Goal: Information Seeking & Learning: Check status

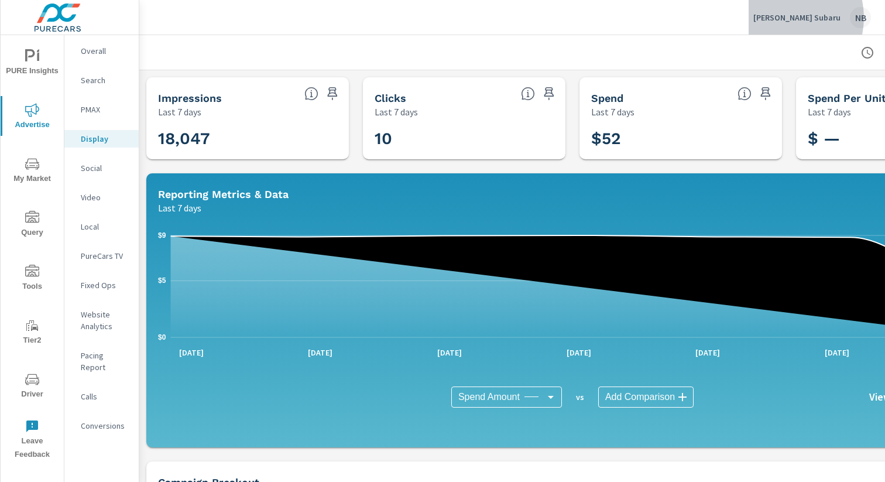
click at [796, 18] on p "Neil Huffman Subaru" at bounding box center [797, 17] width 87 height 11
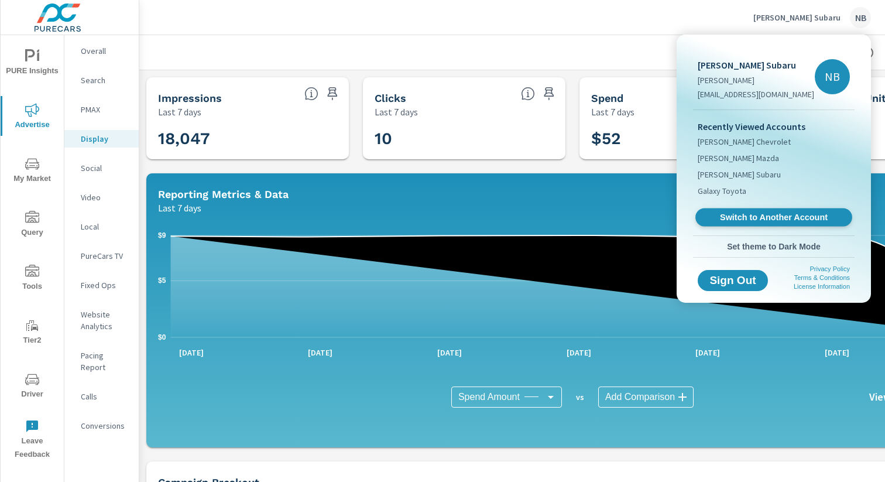
click at [763, 220] on span "Switch to Another Account" at bounding box center [773, 217] width 143 height 11
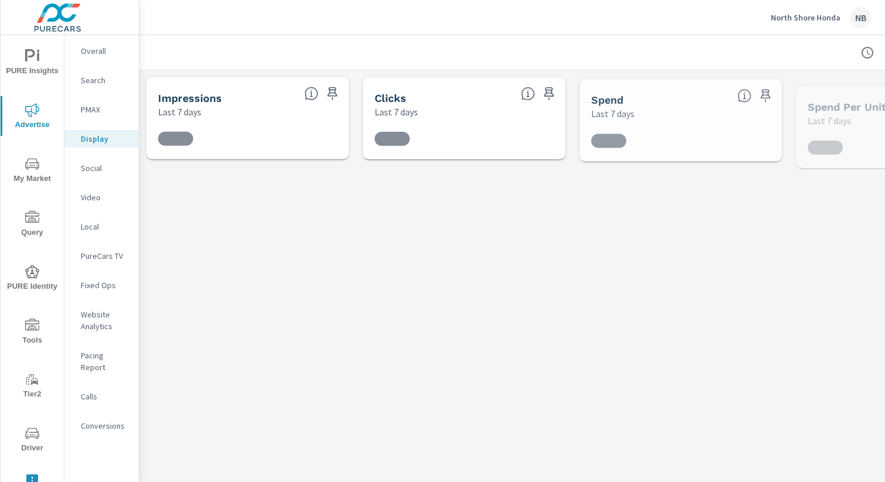
click at [35, 328] on icon "nav menu" at bounding box center [32, 325] width 14 height 12
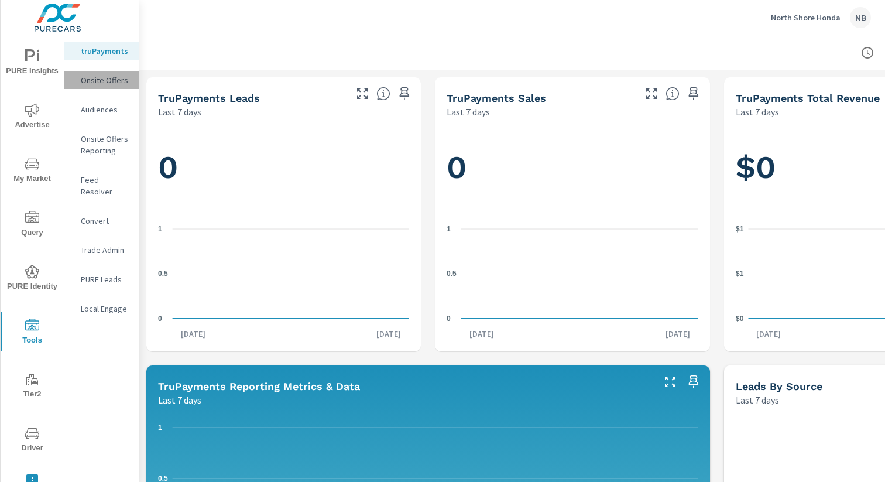
click at [104, 81] on p "Onsite Offers" at bounding box center [105, 80] width 49 height 12
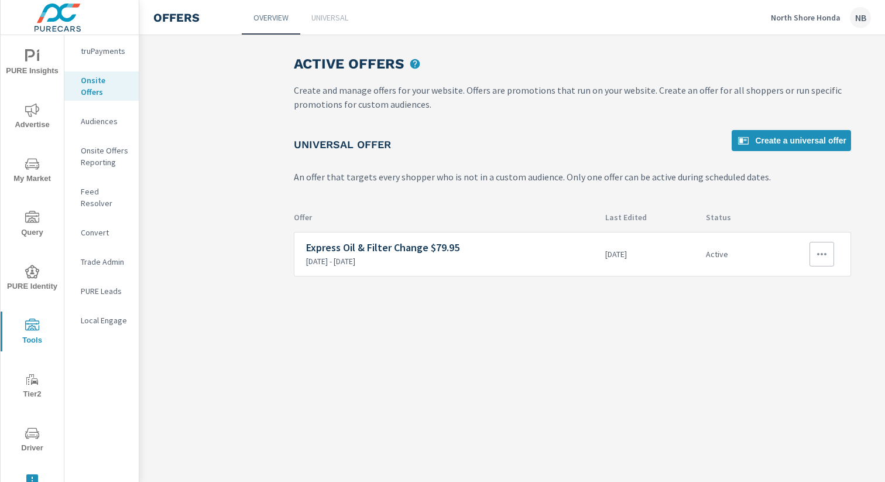
click at [821, 261] on icon "button" at bounding box center [822, 254] width 14 height 14
click at [823, 313] on div "View Report" at bounding box center [800, 310] width 51 height 14
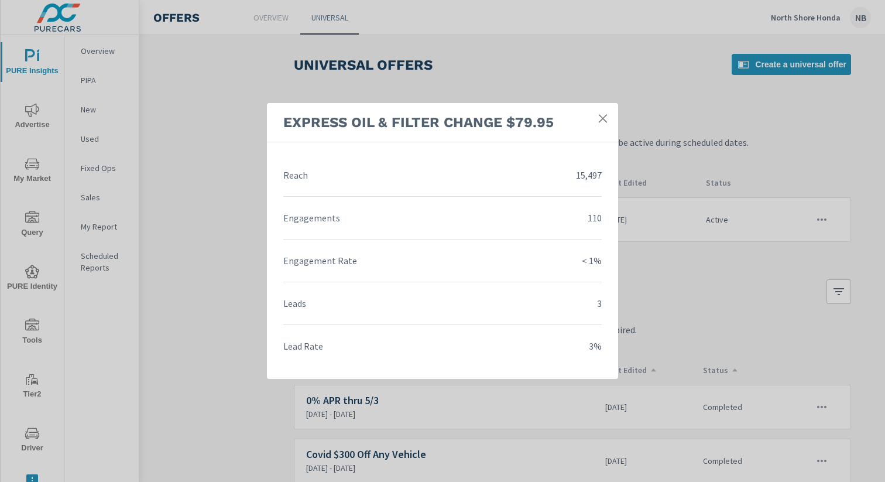
click at [601, 118] on icon at bounding box center [603, 118] width 12 height 12
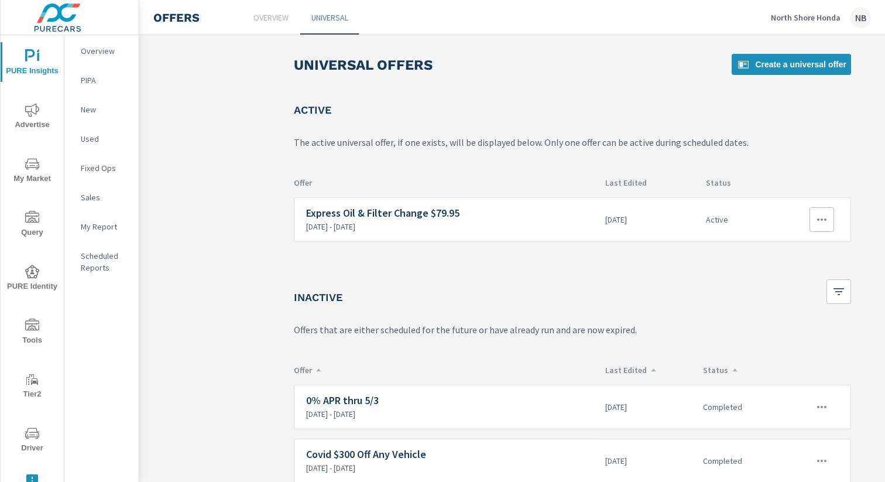
click at [823, 219] on icon "button" at bounding box center [822, 220] width 14 height 14
drag, startPoint x: 814, startPoint y: 300, endPoint x: 863, endPoint y: 270, distance: 57.5
click at [814, 300] on li "Disable" at bounding box center [800, 304] width 65 height 28
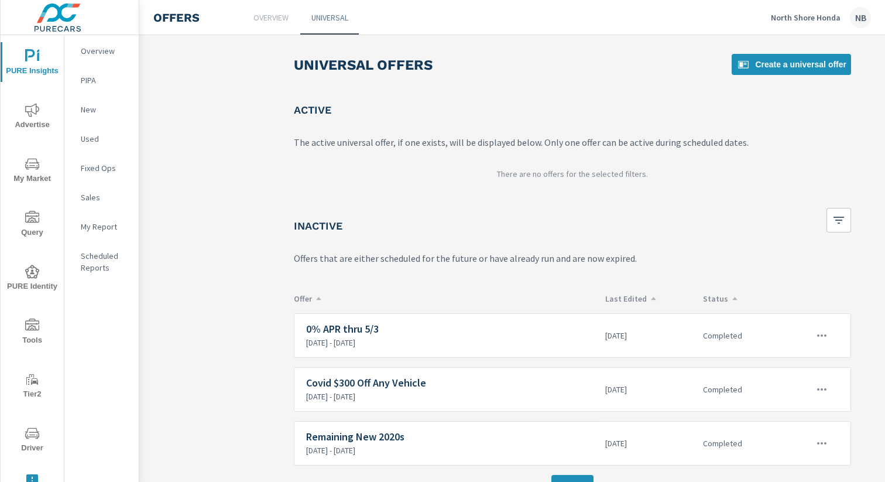
scroll to position [23, 0]
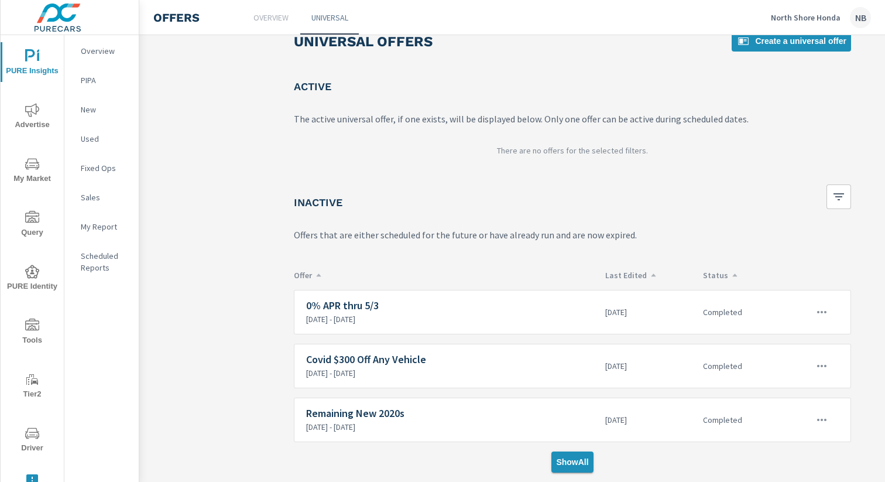
click at [564, 466] on span "Show All" at bounding box center [572, 462] width 32 height 11
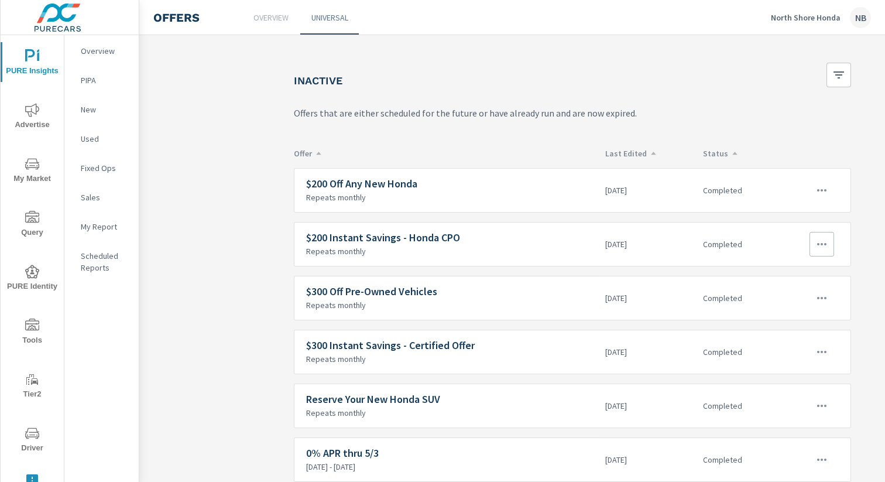
scroll to position [152, 0]
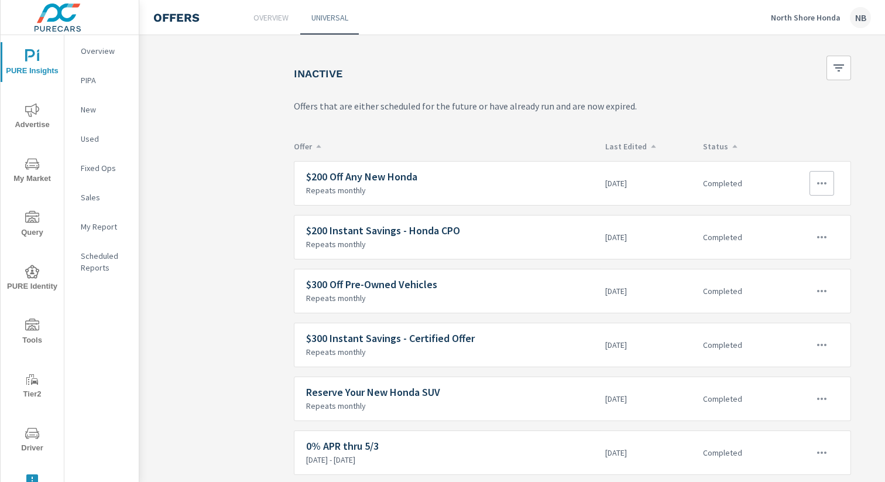
click at [820, 191] on button "button" at bounding box center [822, 183] width 25 height 25
click at [819, 207] on link "Edit" at bounding box center [800, 210] width 65 height 28
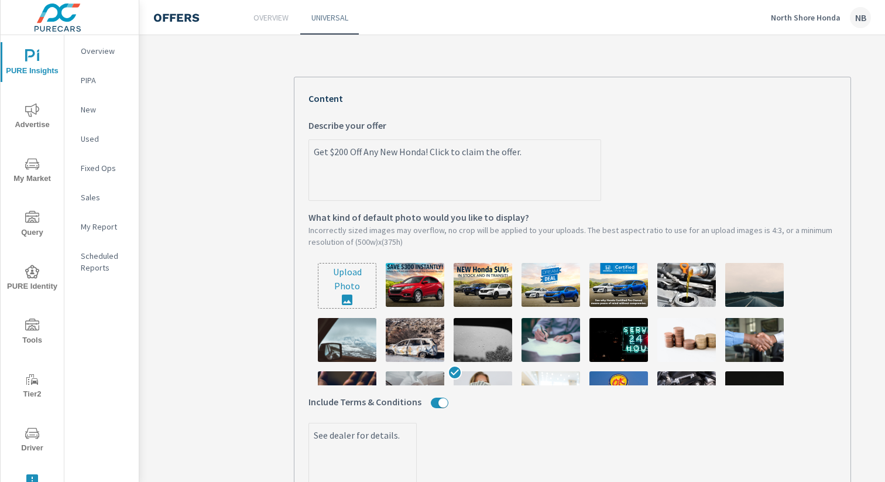
scroll to position [227, 0]
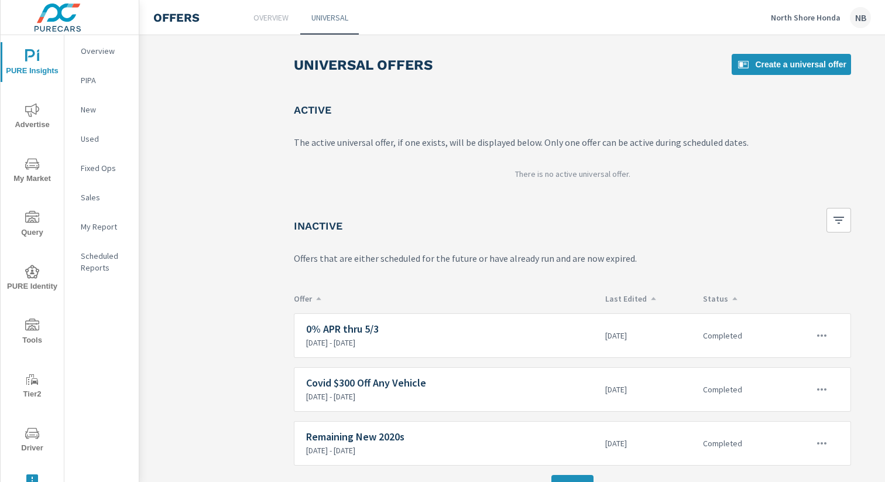
scroll to position [23, 0]
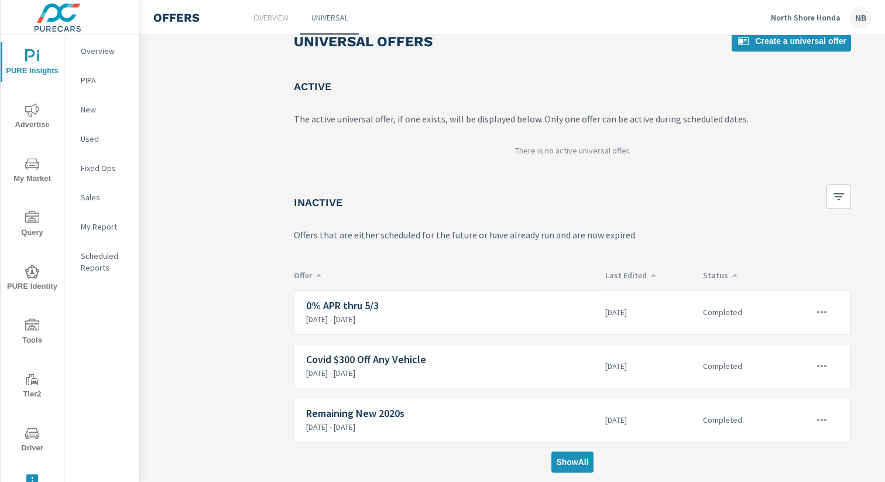
drag, startPoint x: 580, startPoint y: 466, endPoint x: 592, endPoint y: 443, distance: 25.1
click at [580, 466] on span "Show All" at bounding box center [572, 462] width 32 height 11
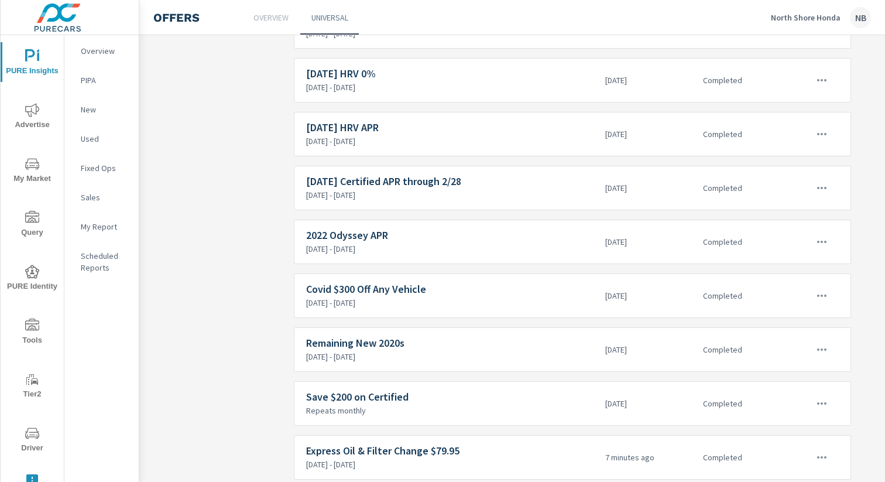
scroll to position [832, 0]
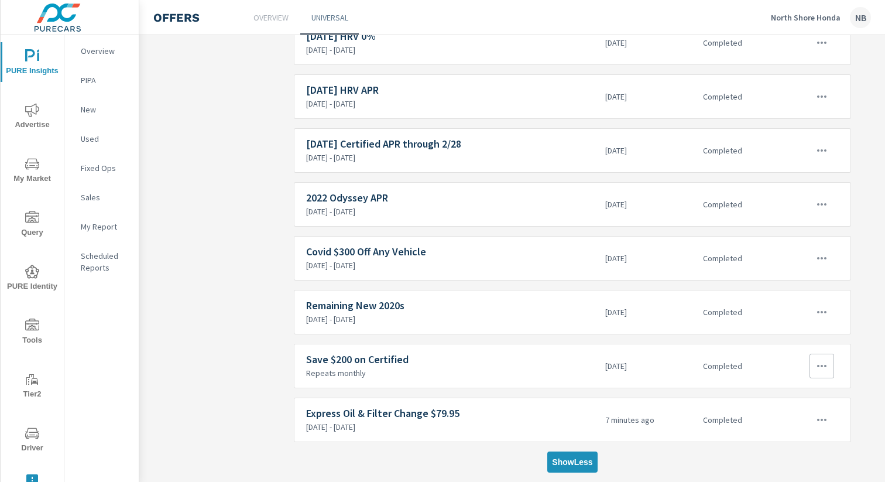
click at [819, 370] on icon "button" at bounding box center [822, 366] width 14 height 14
click at [815, 389] on link "Edit" at bounding box center [800, 393] width 65 height 28
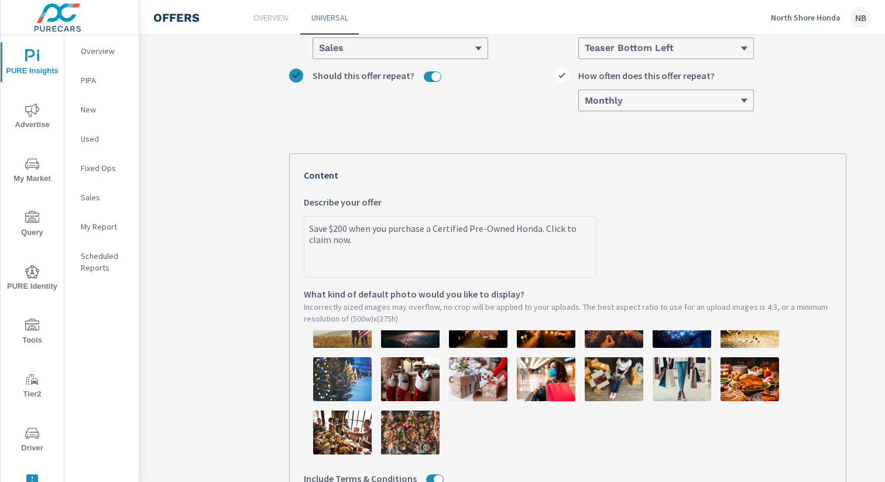
scroll to position [0, 5]
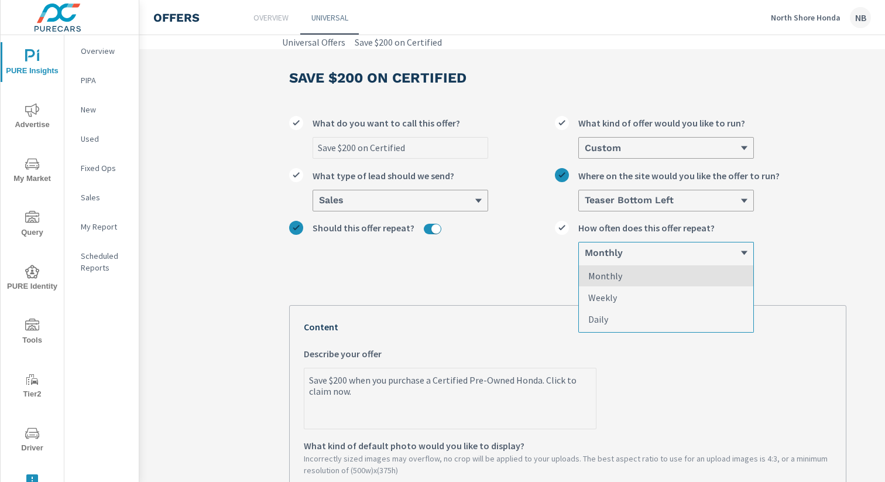
click at [629, 256] on div "Monthly" at bounding box center [662, 252] width 156 height 11
click at [585, 256] on input "option Monthly focused, 1 of 3. 3 results available. Use Up and Down to choose …" at bounding box center [584, 253] width 1 height 11
click at [635, 278] on li "Monthly" at bounding box center [666, 276] width 175 height 22
click at [585, 258] on input "option Monthly focused, 1 of 3. 3 results available. Use Up and Down to choose …" at bounding box center [584, 253] width 1 height 11
click at [609, 251] on h6 "Monthly" at bounding box center [604, 253] width 38 height 12
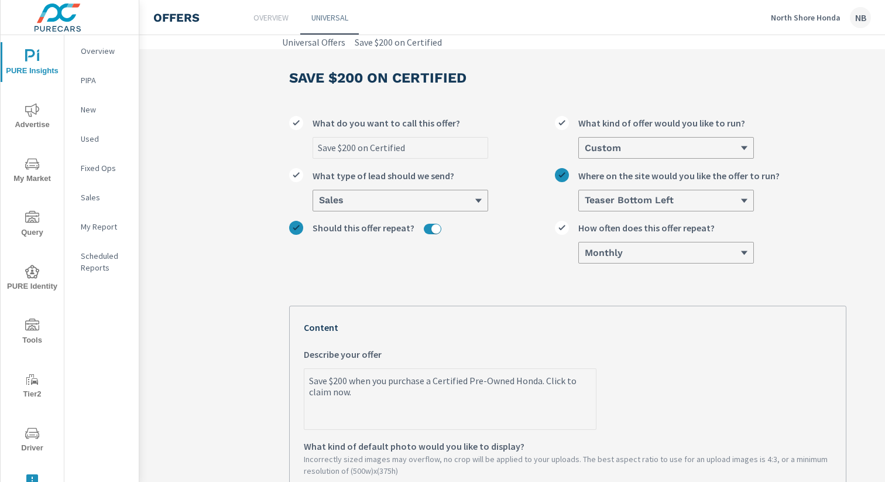
click at [585, 251] on input "option Monthly, selected. 0 results available. Select is focused ,type to refin…" at bounding box center [584, 253] width 1 height 11
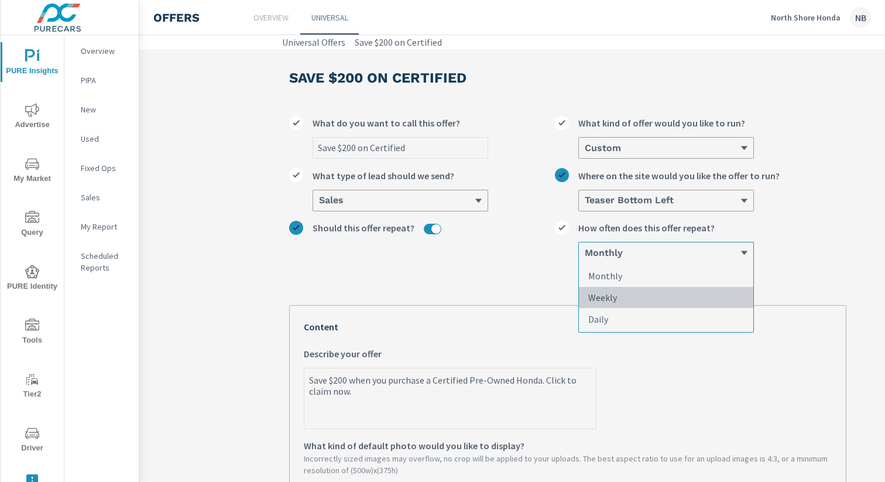
click at [639, 292] on li "Weekly" at bounding box center [666, 298] width 175 height 22
click at [585, 258] on input "option Monthly, selected. option Weekly focused, 2 of 3. 3 results available. U…" at bounding box center [584, 253] width 1 height 11
type textarea "x"
click at [598, 254] on h6 "Weekly" at bounding box center [601, 253] width 33 height 12
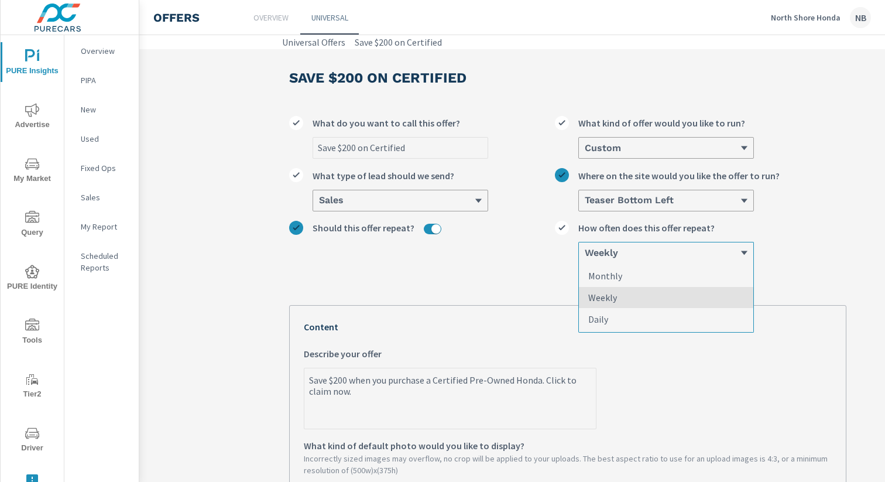
click at [585, 254] on input "option Weekly, selected. option Weekly focused, 2 of 3. 3 results available. Us…" at bounding box center [584, 253] width 1 height 11
click at [614, 275] on p "Monthly" at bounding box center [606, 276] width 34 height 14
click at [585, 258] on input "option Weekly, selected. option Monthly focused, 1 of 3. 3 results available. U…" at bounding box center [584, 253] width 1 height 11
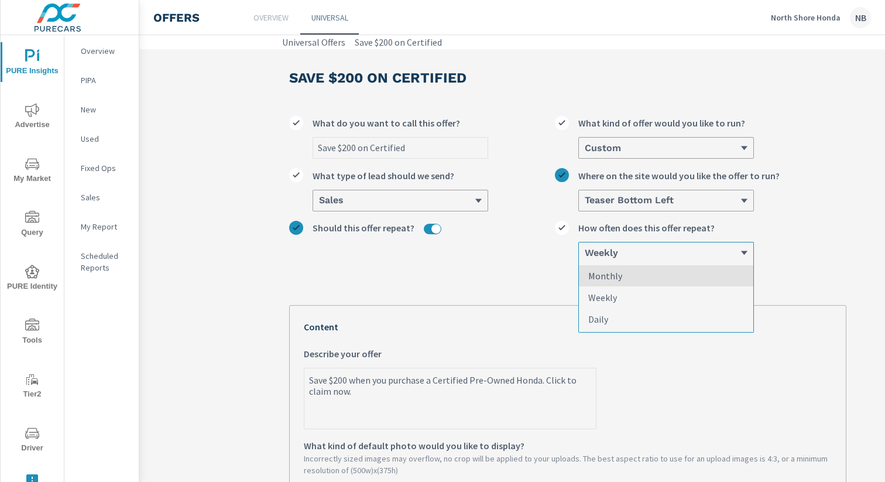
type textarea "x"
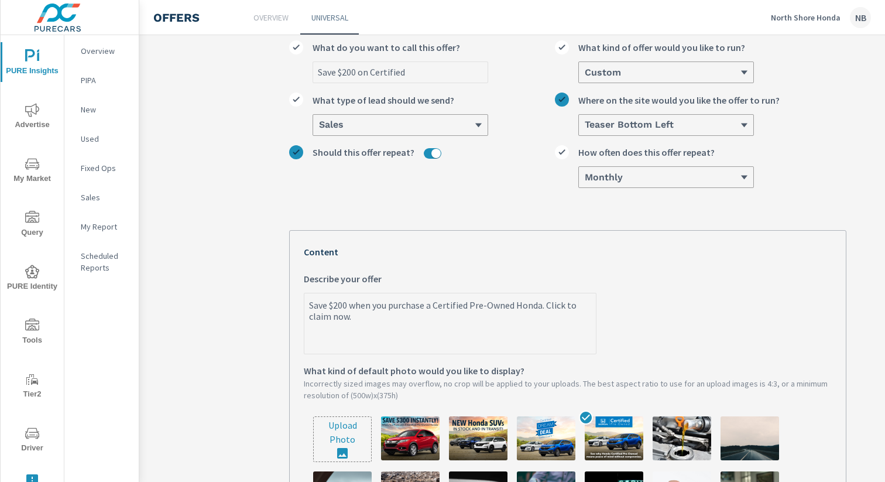
scroll to position [74, 5]
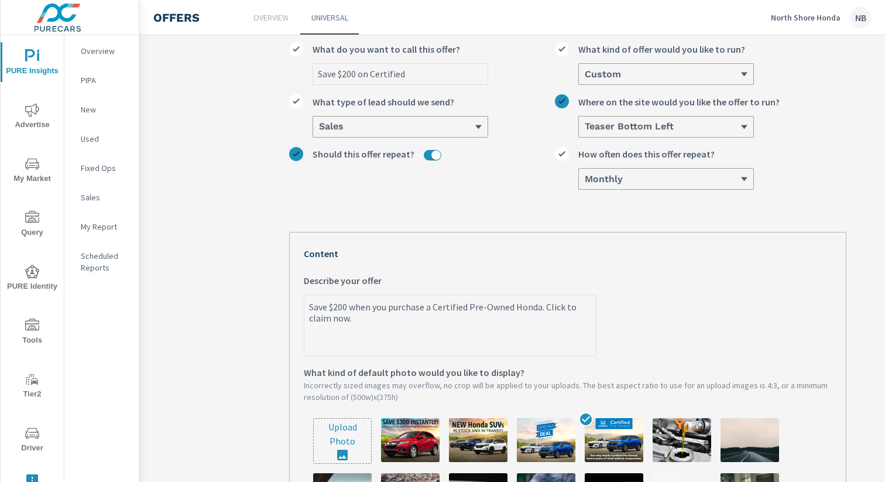
click at [350, 320] on textarea "Save $200 when you purchase a Certified Pre-Owned Honda. Click to claim now." at bounding box center [451, 326] width 292 height 59
type textarea "x"
type textarea "Save $200 when you purchase a Certified Pre-Owned Honda. Click to claim no."
type textarea "x"
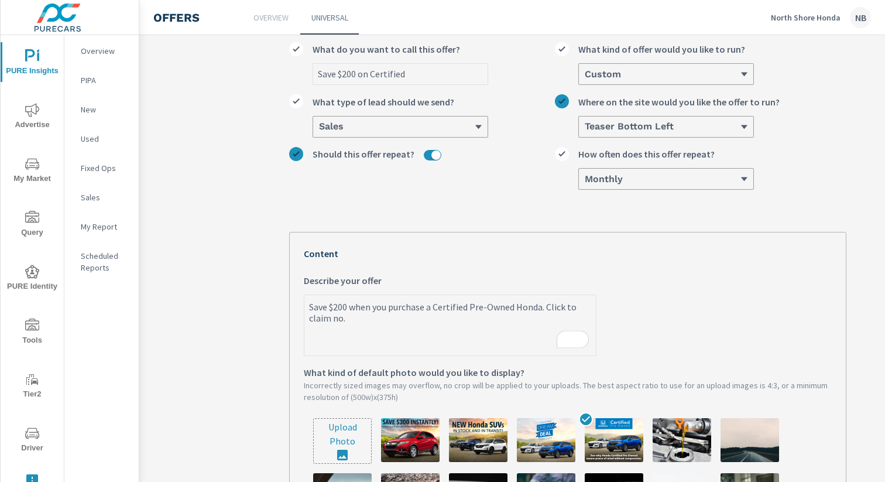
type textarea "Save $200 when you purchase a Certified Pre-Owned Honda. Click to claim n."
type textarea "x"
type textarea "Save $200 when you purchase a Certified Pre-Owned Honda. Click to claim ."
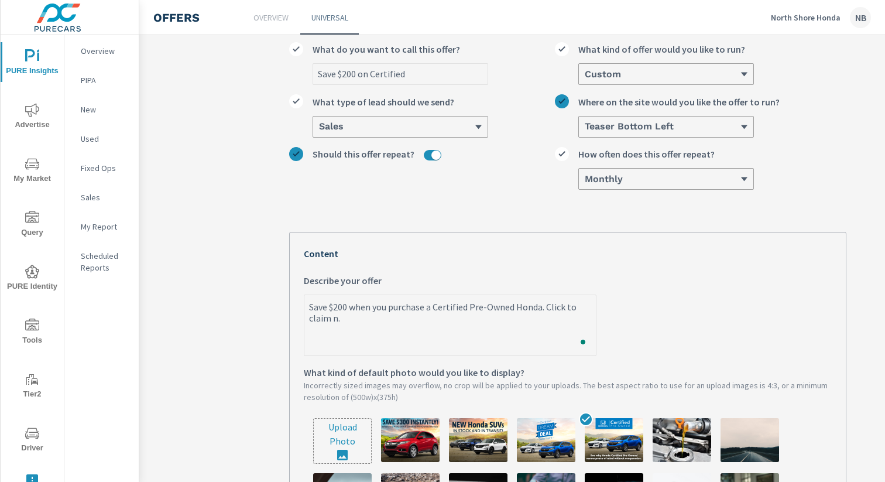
type textarea "x"
type textarea "Save $200 when you purchase a Certified Pre-Owned Honda. Click to claim."
type textarea "x"
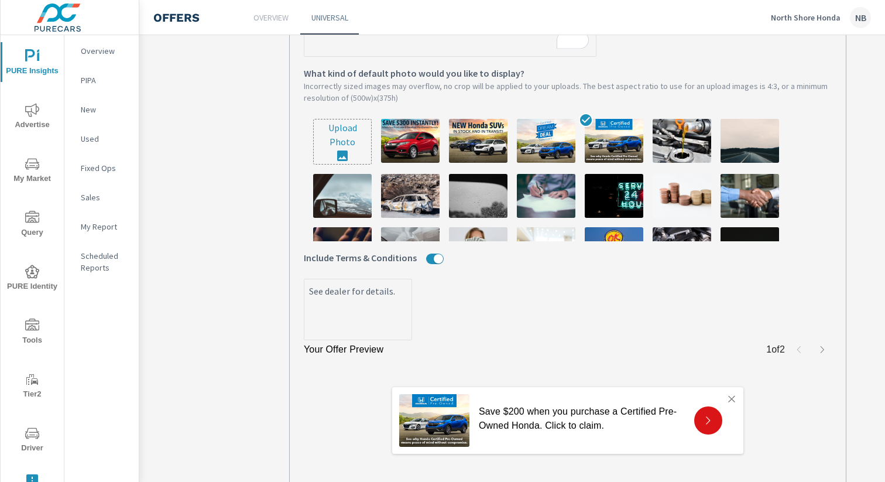
scroll to position [454, 0]
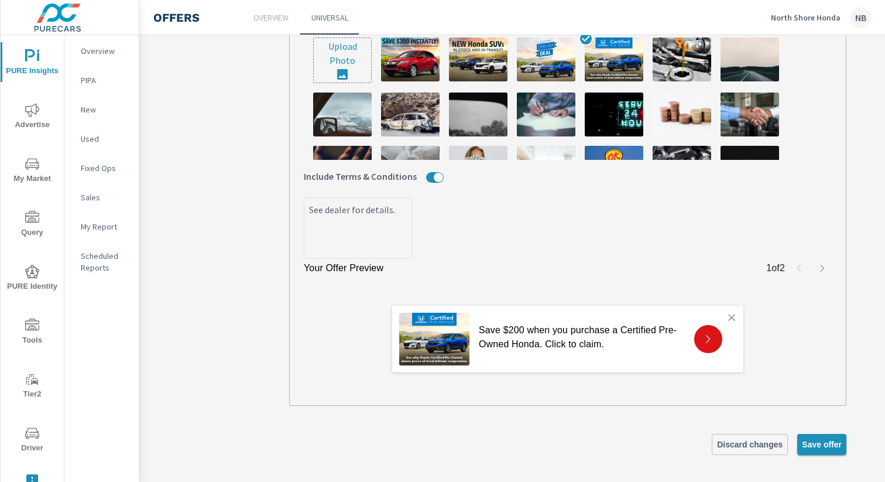
type textarea "Save $200 when you purchase a Certified Pre-Owned Honda. Click to claim."
type textarea "x"
click at [830, 446] on span "Save offer" at bounding box center [822, 444] width 40 height 11
type textarea "x"
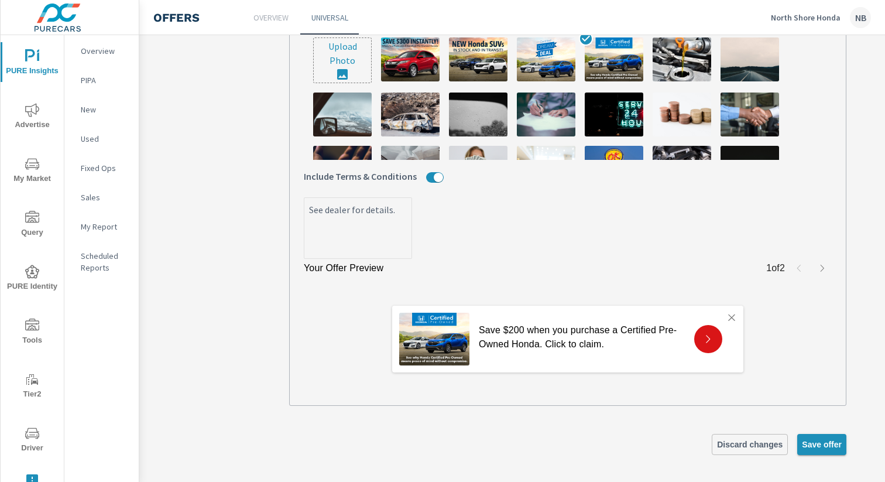
type textarea "x"
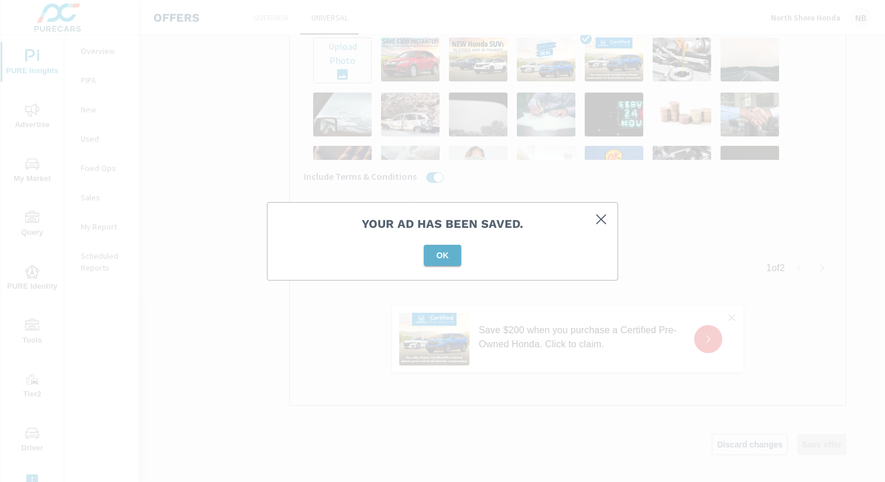
click at [443, 262] on button "OK" at bounding box center [442, 255] width 37 height 21
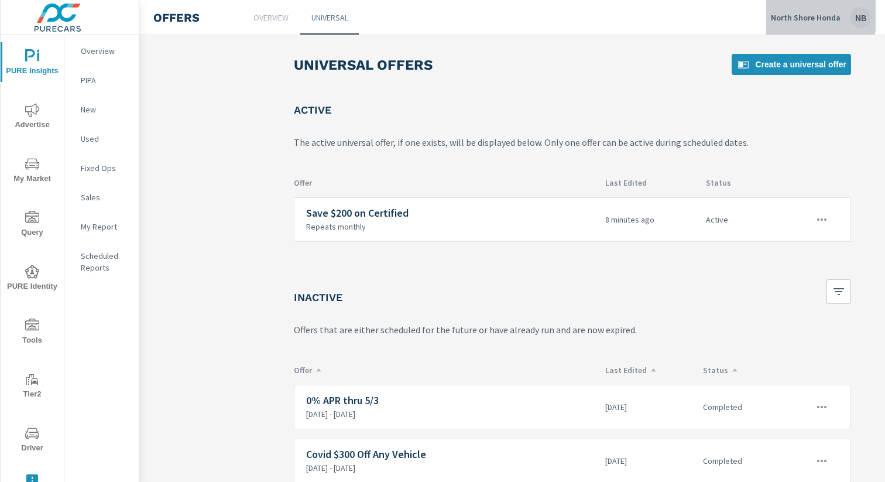
click at [810, 15] on p "North Shore Honda" at bounding box center [806, 17] width 70 height 11
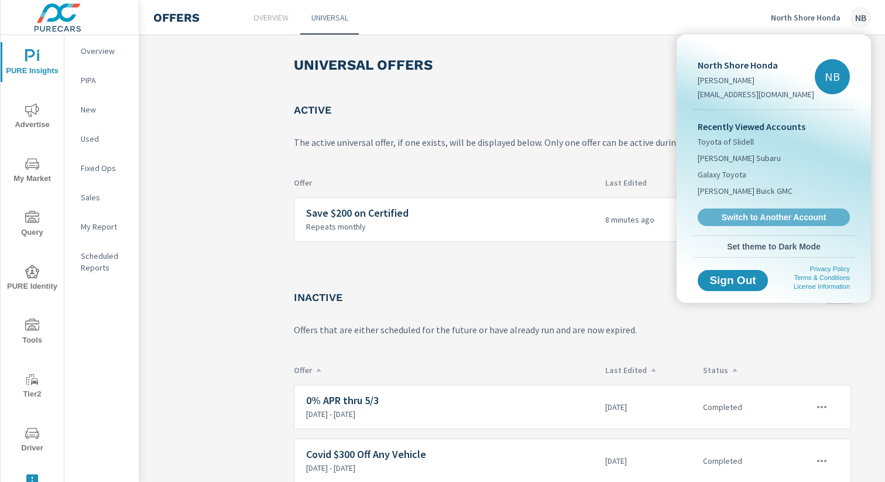
drag, startPoint x: 747, startPoint y: 218, endPoint x: 761, endPoint y: 215, distance: 14.4
click at [748, 218] on span "Switch to Another Account" at bounding box center [773, 217] width 139 height 11
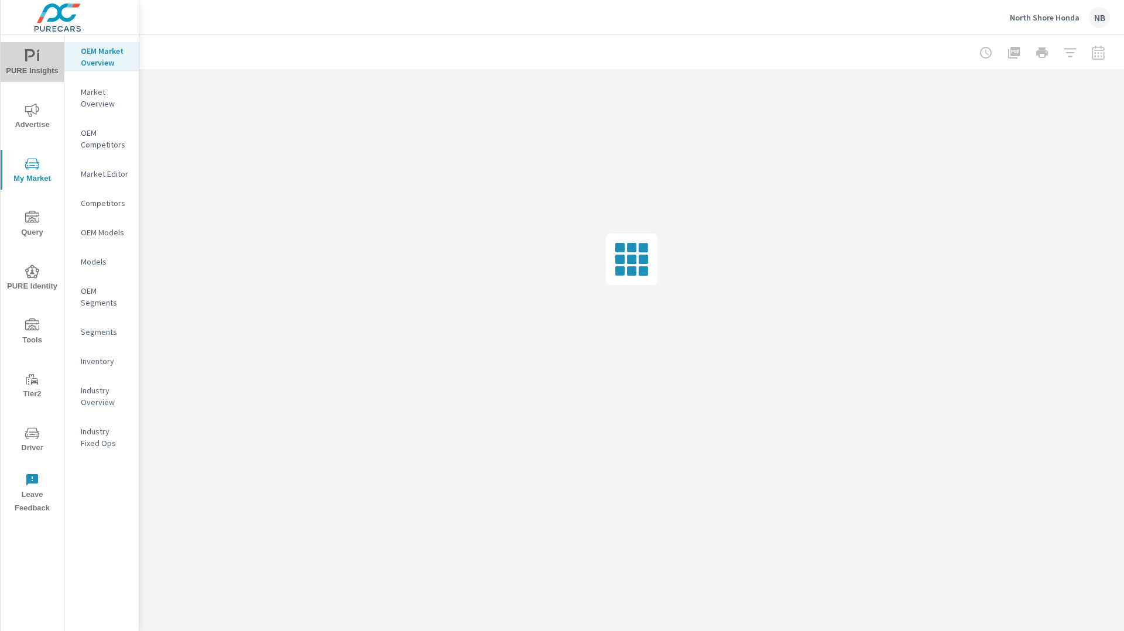
click at [39, 62] on span "PURE Insights" at bounding box center [32, 63] width 56 height 29
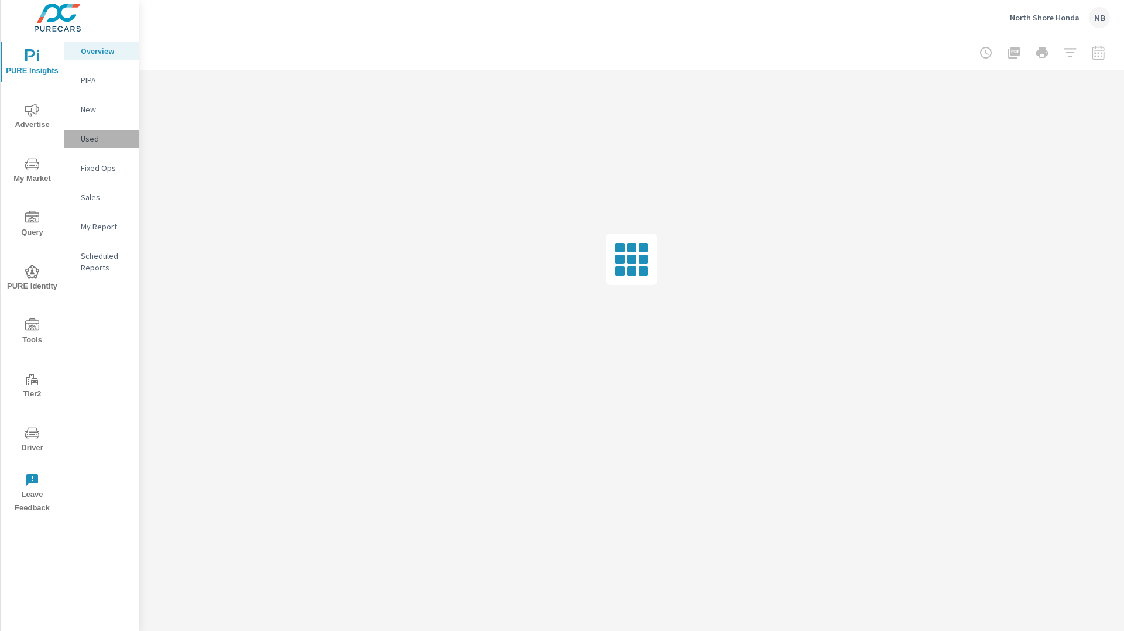
click at [91, 132] on div "Used" at bounding box center [101, 139] width 74 height 18
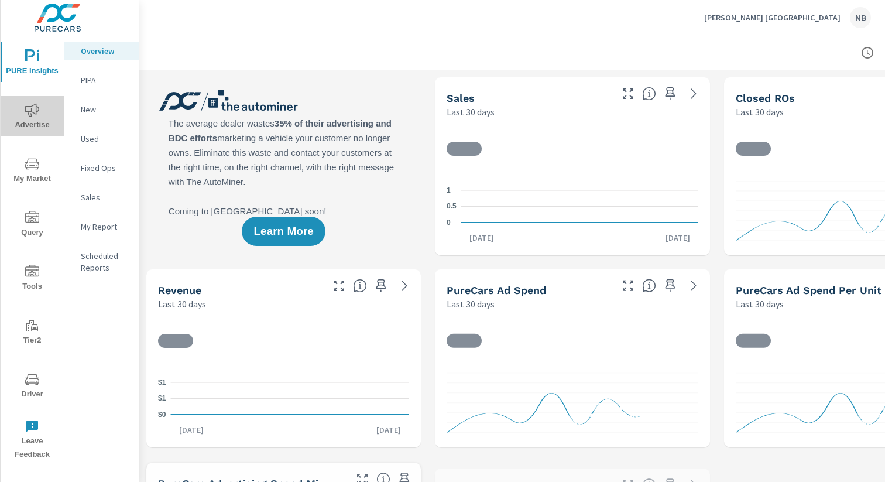
click at [26, 121] on span "Advertise" at bounding box center [32, 117] width 56 height 29
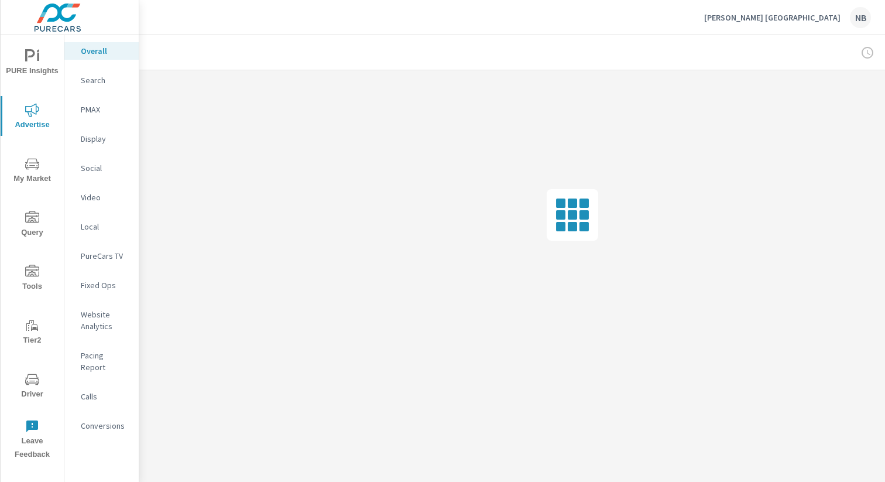
click at [105, 166] on p "Social" at bounding box center [105, 168] width 49 height 12
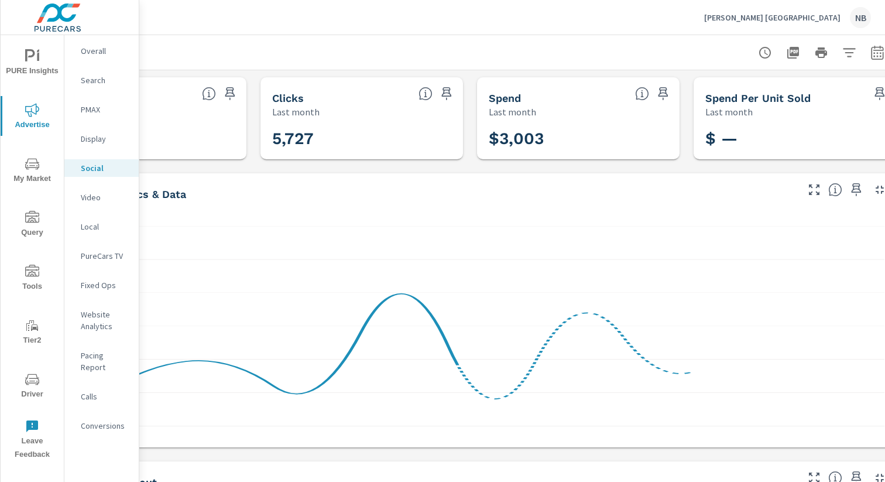
scroll to position [0, 121]
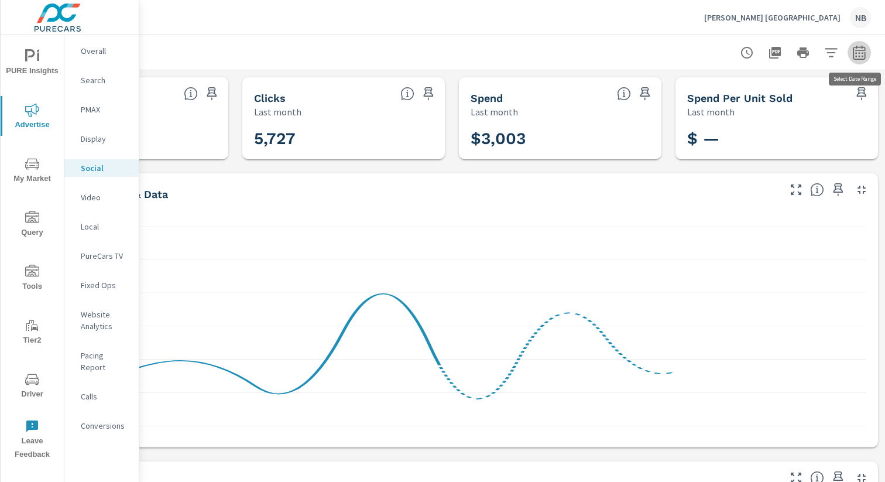
click at [864, 53] on icon "button" at bounding box center [860, 53] width 14 height 14
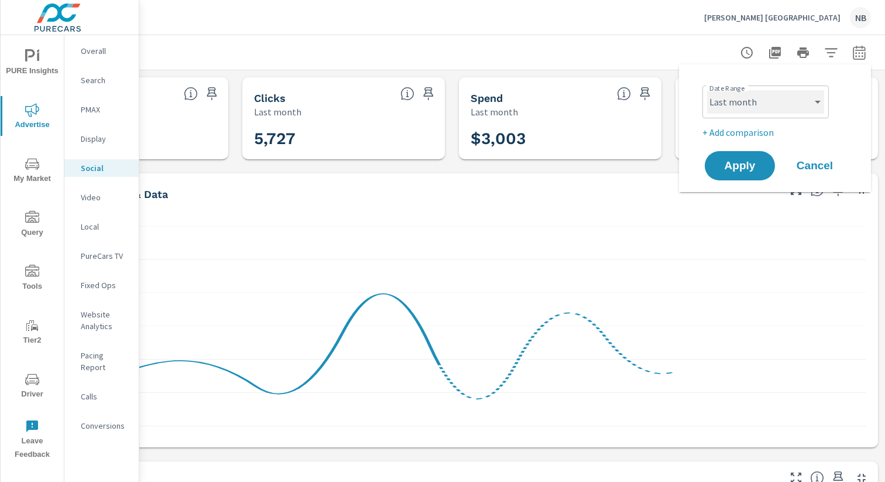
click at [776, 98] on select "Custom [DATE] Last week Last 7 days Last 14 days Last 30 days Last 45 days Last…" at bounding box center [765, 101] width 117 height 23
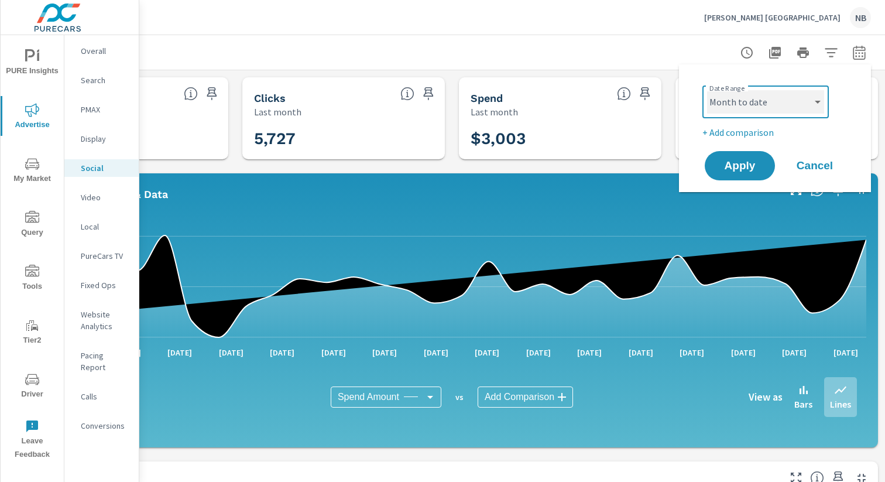
click at [707, 90] on select "Custom [DATE] Last week Last 7 days Last 14 days Last 30 days Last 45 days Last…" at bounding box center [765, 101] width 117 height 23
select select "Month to date"
click at [761, 169] on span "Apply" at bounding box center [740, 165] width 48 height 11
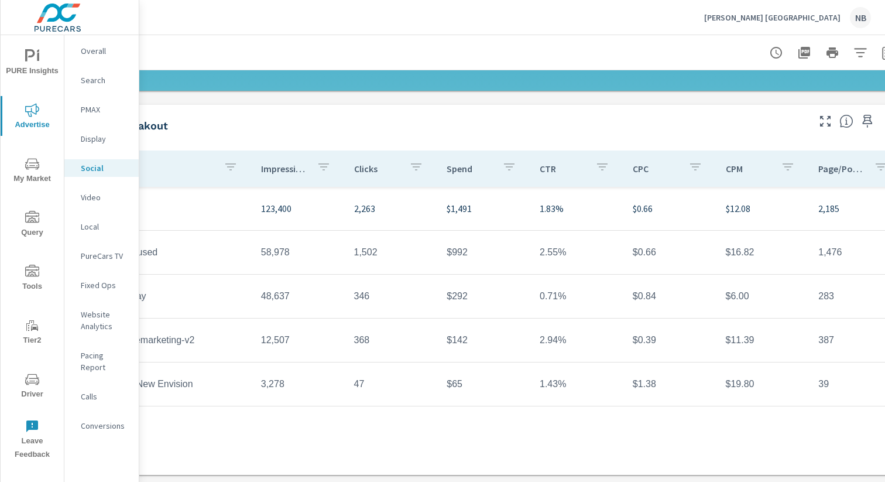
scroll to position [357, 121]
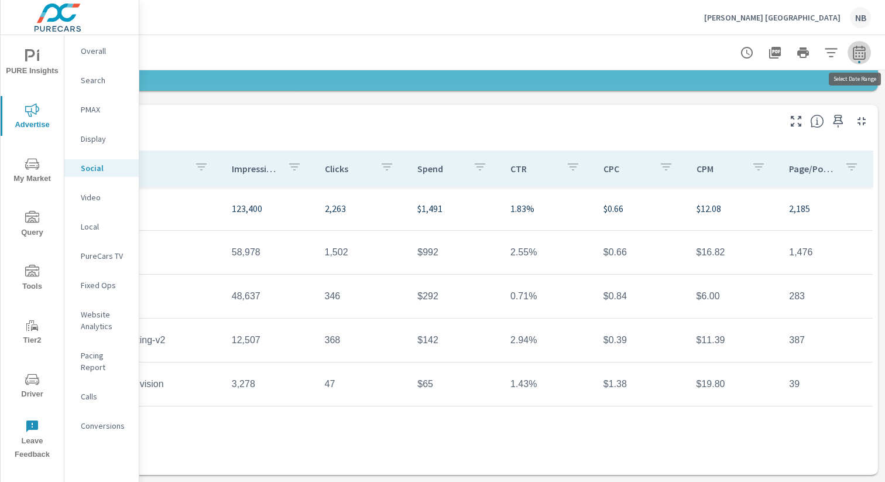
click at [853, 56] on icon "button" at bounding box center [859, 52] width 12 height 14
select select "Month to date"
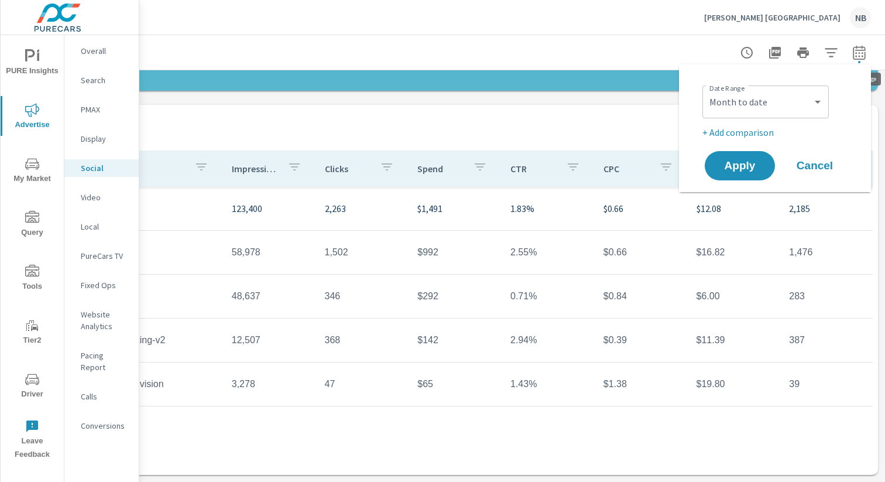
scroll to position [357, 115]
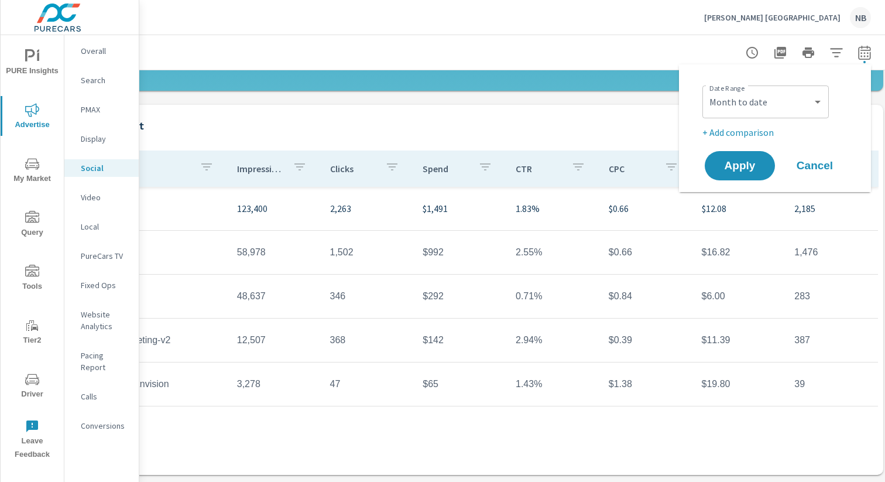
click at [769, 133] on p "+ Add comparison" at bounding box center [778, 132] width 150 height 14
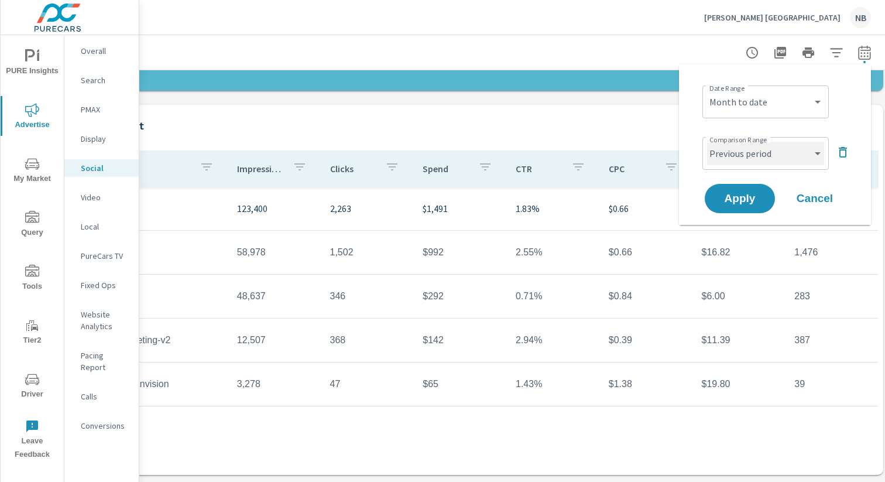
click at [809, 150] on select "Custom Previous period Previous month Previous year" at bounding box center [765, 153] width 117 height 23
click at [707, 142] on select "Custom Previous period Previous month Previous year" at bounding box center [765, 153] width 117 height 23
select select "Previous month"
click at [755, 201] on span "Apply" at bounding box center [740, 198] width 48 height 11
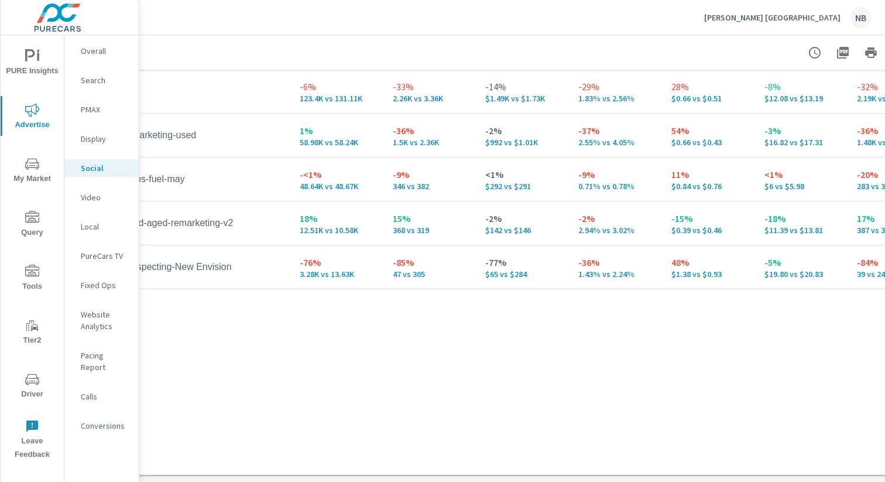
scroll to position [591, 0]
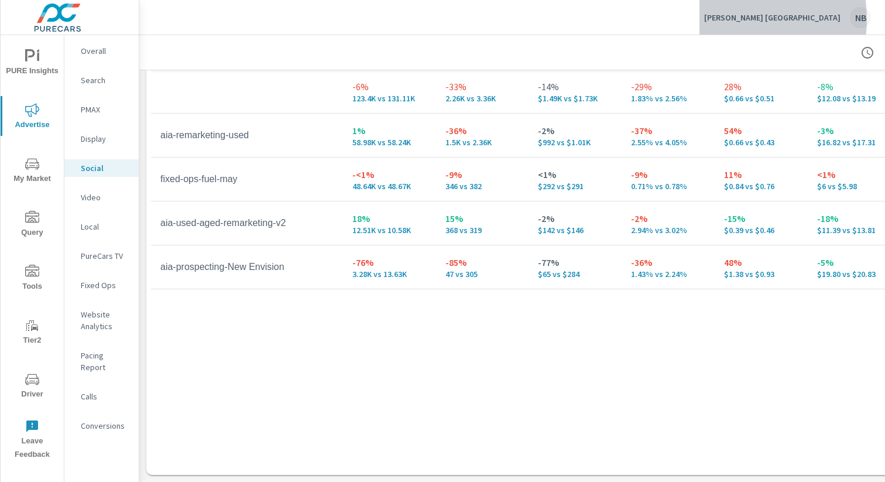
click at [728, 19] on p "Ray Skillman Southside Auto Center" at bounding box center [772, 17] width 136 height 11
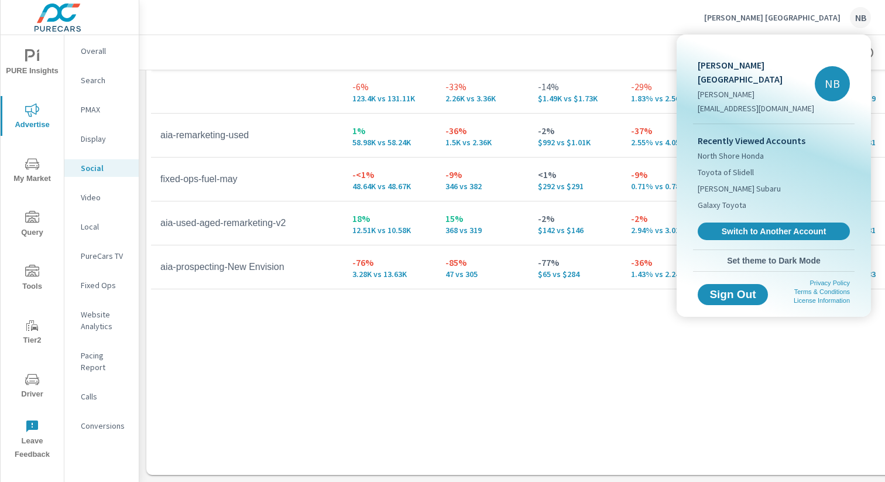
drag, startPoint x: 762, startPoint y: 233, endPoint x: 739, endPoint y: 214, distance: 29.5
click at [761, 234] on span "Switch to Another Account" at bounding box center [773, 231] width 139 height 11
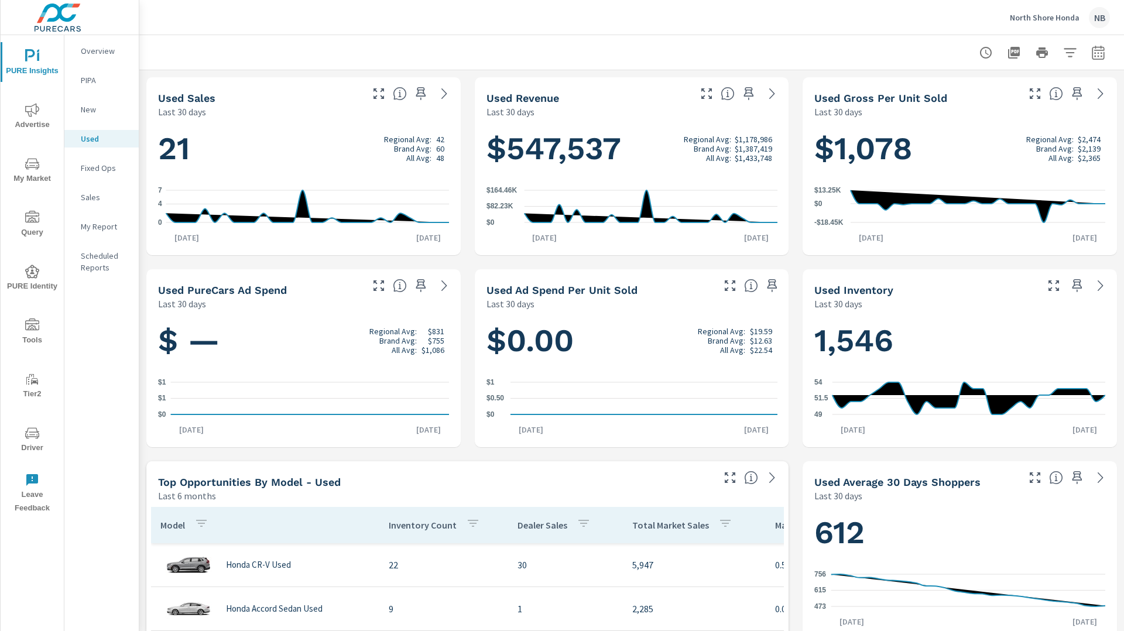
click at [1049, 13] on p "North Shore Honda" at bounding box center [1045, 17] width 70 height 11
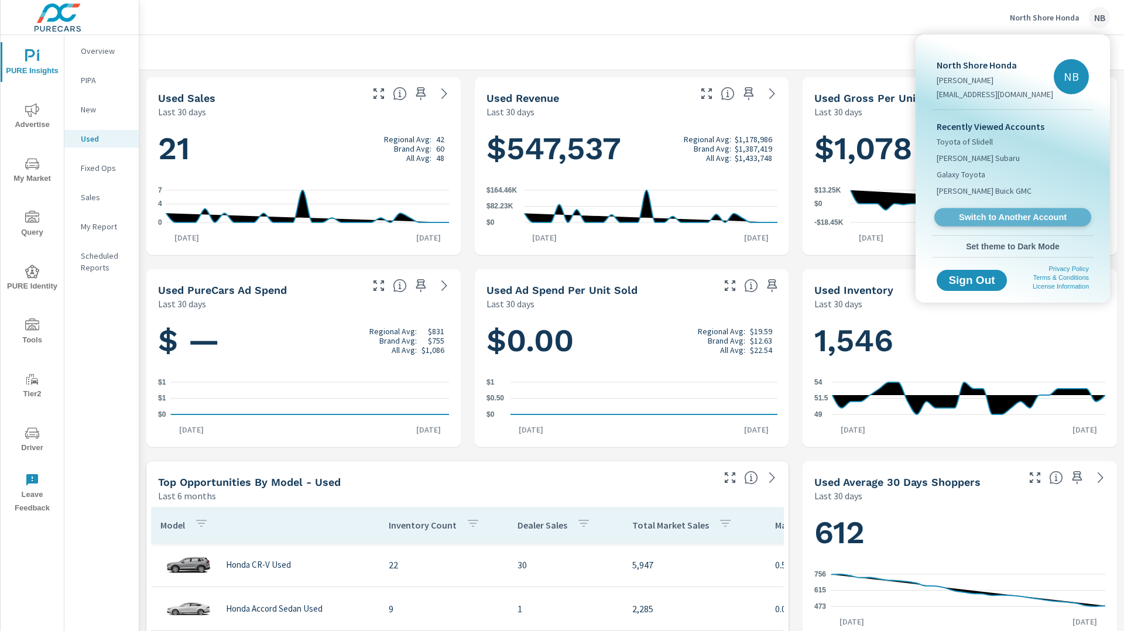
click at [998, 218] on span "Switch to Another Account" at bounding box center [1012, 217] width 143 height 11
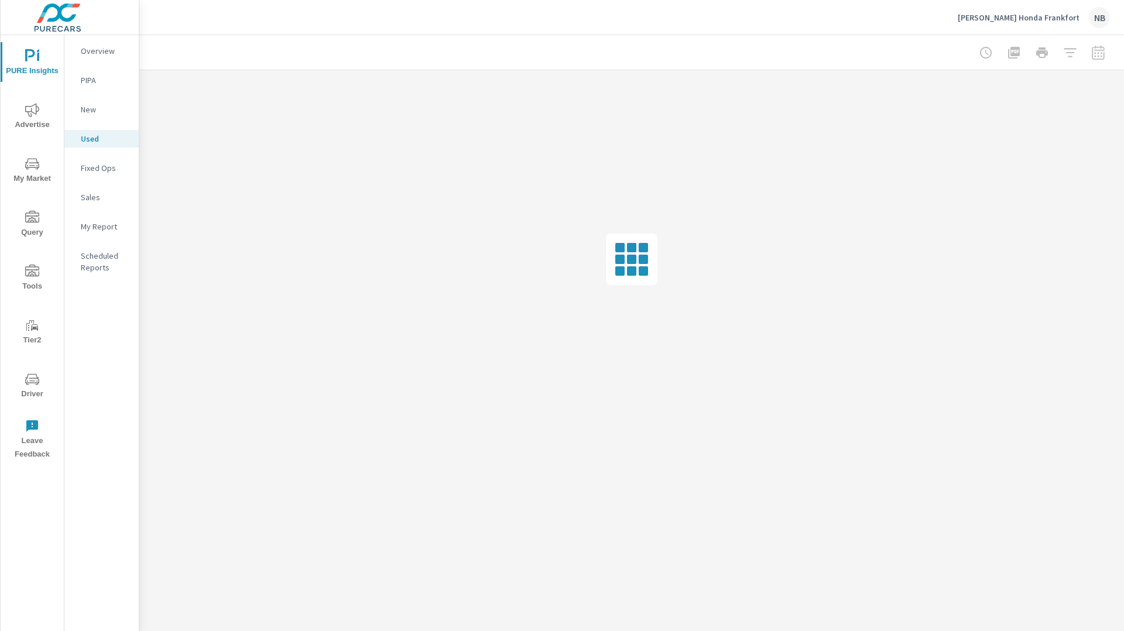
click at [88, 111] on p "New" at bounding box center [105, 110] width 49 height 12
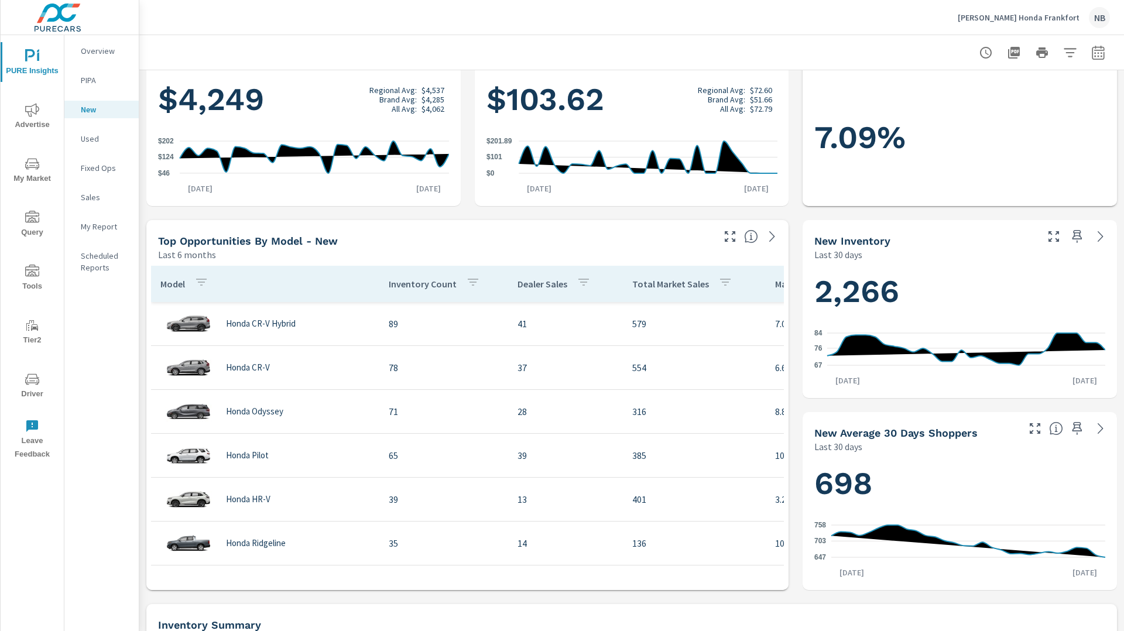
scroll to position [207, 0]
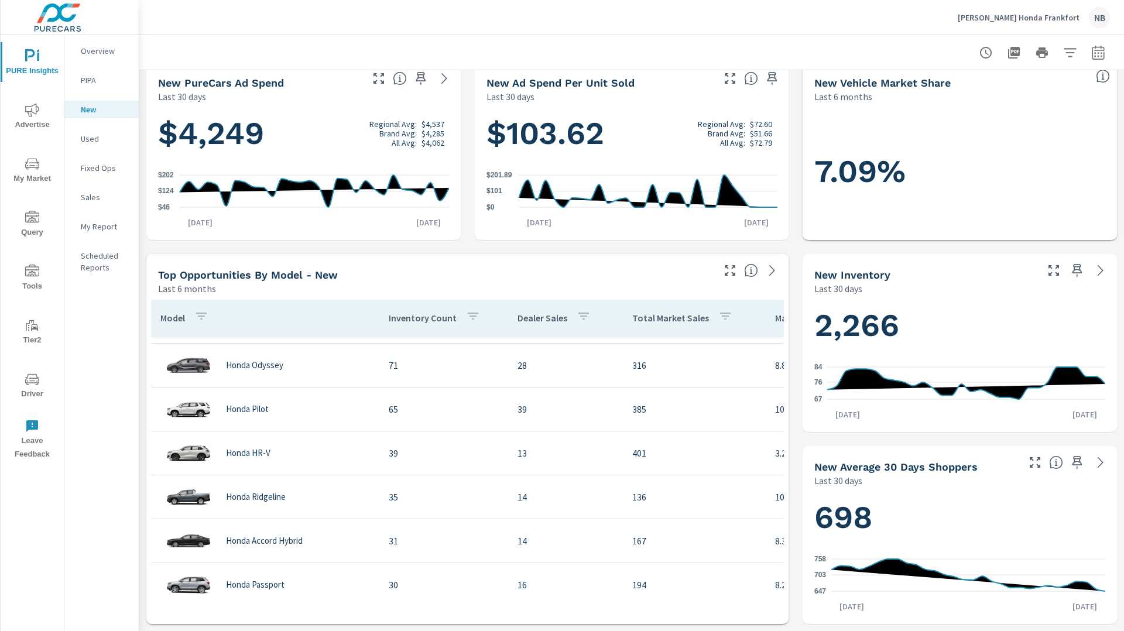
scroll to position [83, 0]
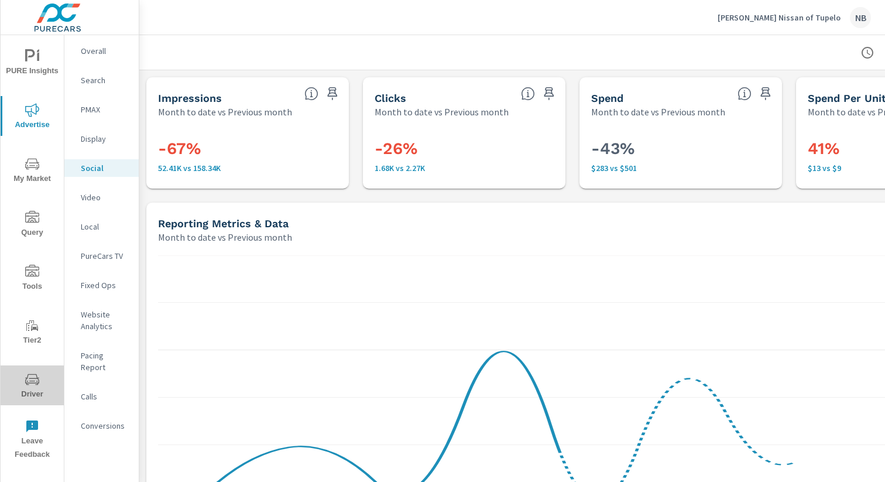
drag, startPoint x: 37, startPoint y: 378, endPoint x: 87, endPoint y: 396, distance: 53.0
click at [38, 379] on icon "nav menu" at bounding box center [32, 379] width 14 height 11
